Goal: Information Seeking & Learning: Learn about a topic

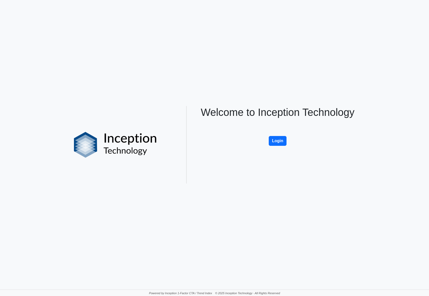
click at [287, 145] on div "Welcome to Inception Technology Login" at bounding box center [278, 144] width 170 height 77
click at [273, 139] on button "Login" at bounding box center [278, 141] width 18 height 10
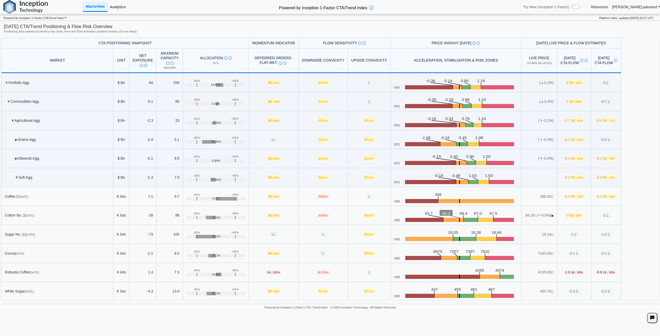
click at [123, 9] on link "Analytics" at bounding box center [118, 7] width 20 height 9
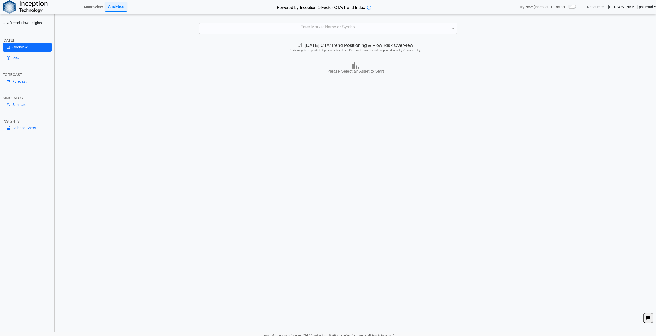
click at [322, 28] on div "Enter Market Name or Symbol" at bounding box center [328, 28] width 258 height 11
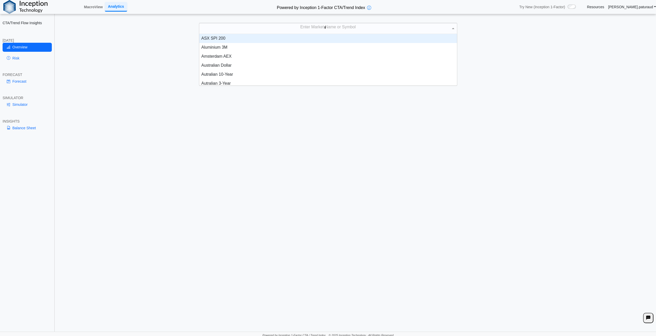
scroll to position [23, 254]
type input "*****"
click at [225, 43] on div "CZCE Sugar White" at bounding box center [328, 38] width 258 height 9
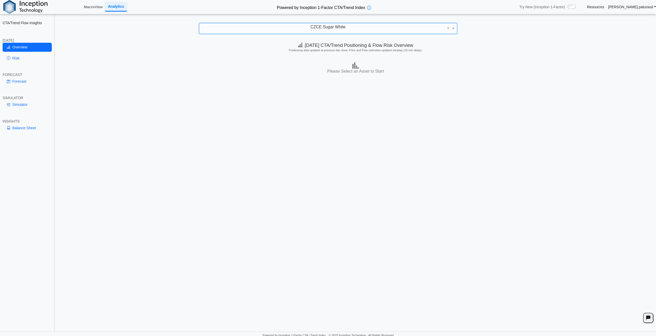
click at [342, 28] on span "CZCE Sugar White" at bounding box center [327, 27] width 35 height 4
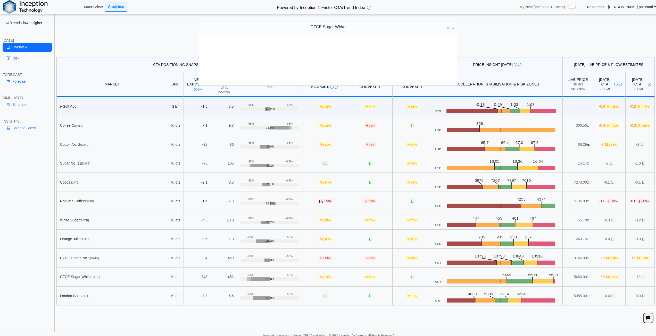
scroll to position [48, 254]
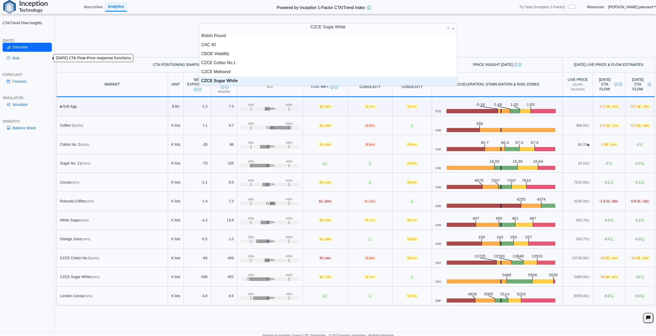
click at [24, 57] on link "Risk" at bounding box center [27, 58] width 49 height 9
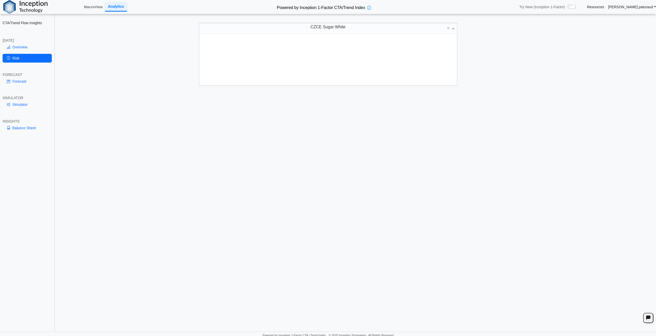
click at [351, 29] on div "CZCE Sugar White" at bounding box center [328, 28] width 258 height 11
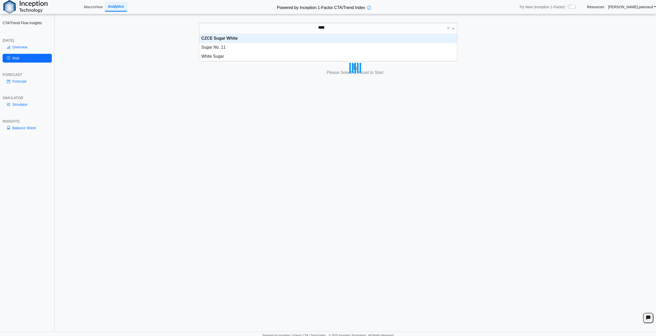
type input "*****"
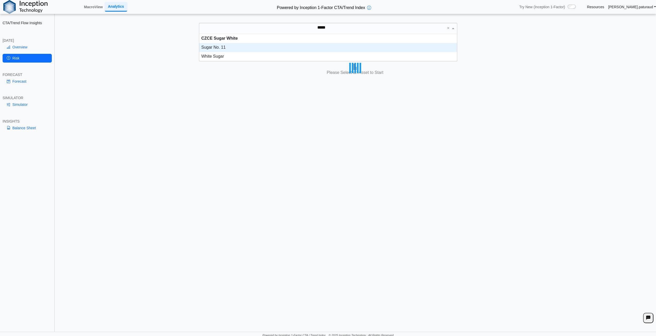
click at [240, 50] on div "Sugar No. 11" at bounding box center [328, 47] width 258 height 9
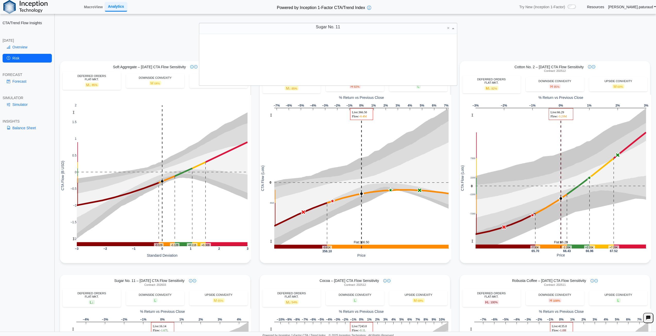
scroll to position [959, 0]
click at [501, 39] on div "Today's CTA Flow-Price response functions CTA Expected Flow Today Under Defined…" at bounding box center [355, 48] width 601 height 18
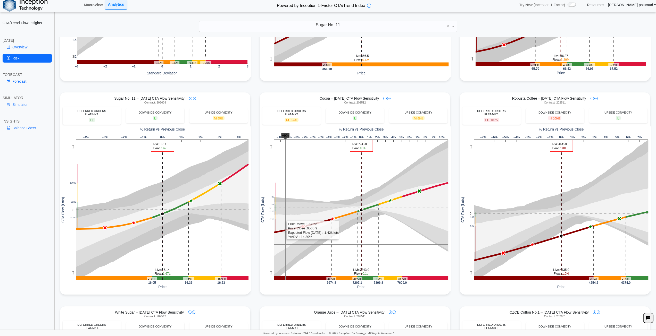
scroll to position [0, 0]
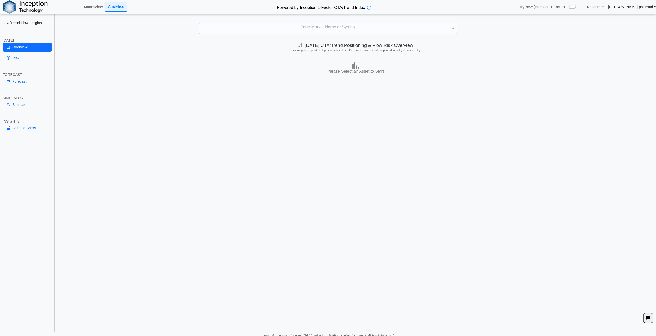
click at [329, 30] on div "Enter Market Name or Symbol" at bounding box center [328, 28] width 258 height 11
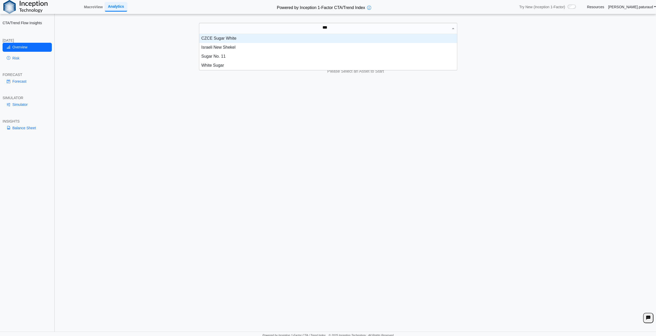
scroll to position [23, 254]
type input "*****"
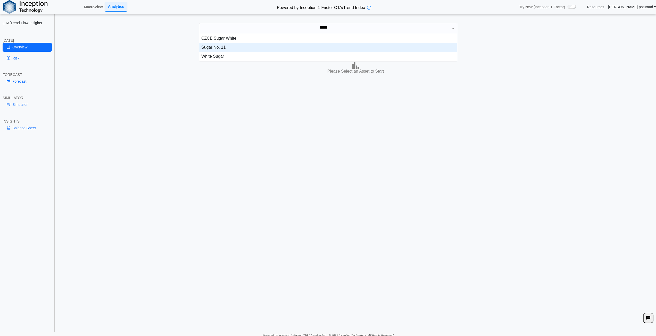
click at [216, 47] on div "Sugar No. 11" at bounding box center [328, 47] width 258 height 9
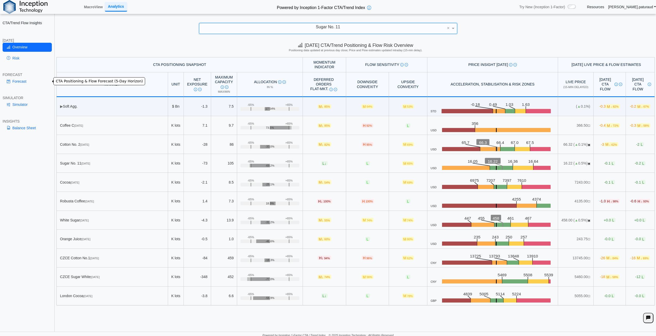
click at [20, 81] on link "Forecast" at bounding box center [27, 81] width 49 height 9
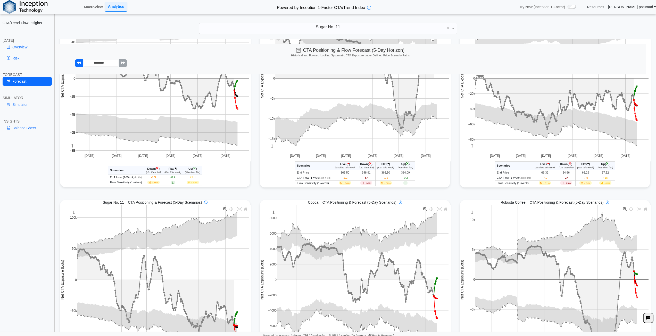
scroll to position [0, 0]
